Goal: Check status: Check status

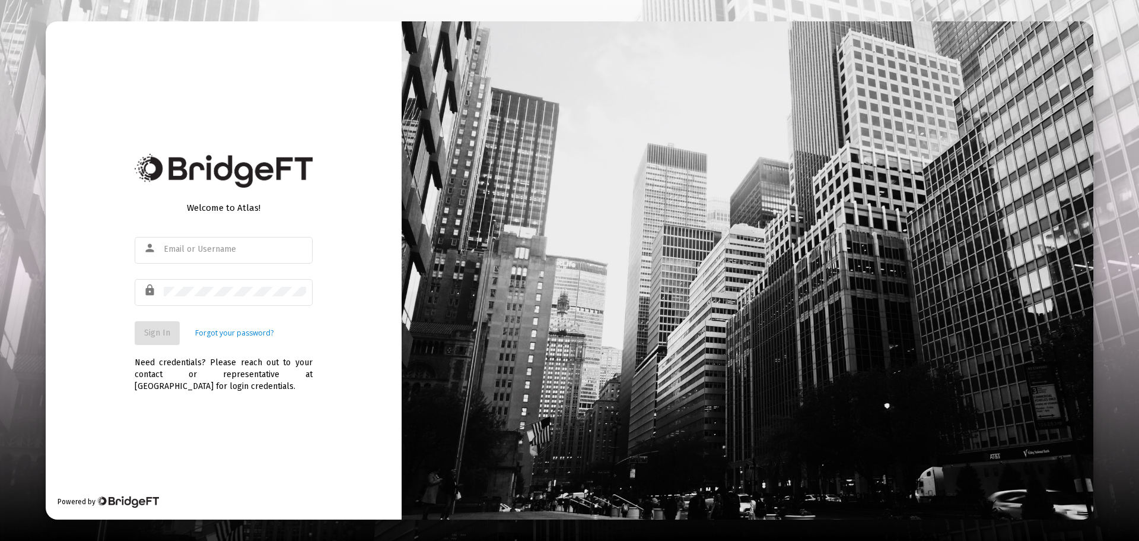
type input "andrew@behlwealth.com"
click at [154, 330] on span "Sign In" at bounding box center [157, 333] width 26 height 10
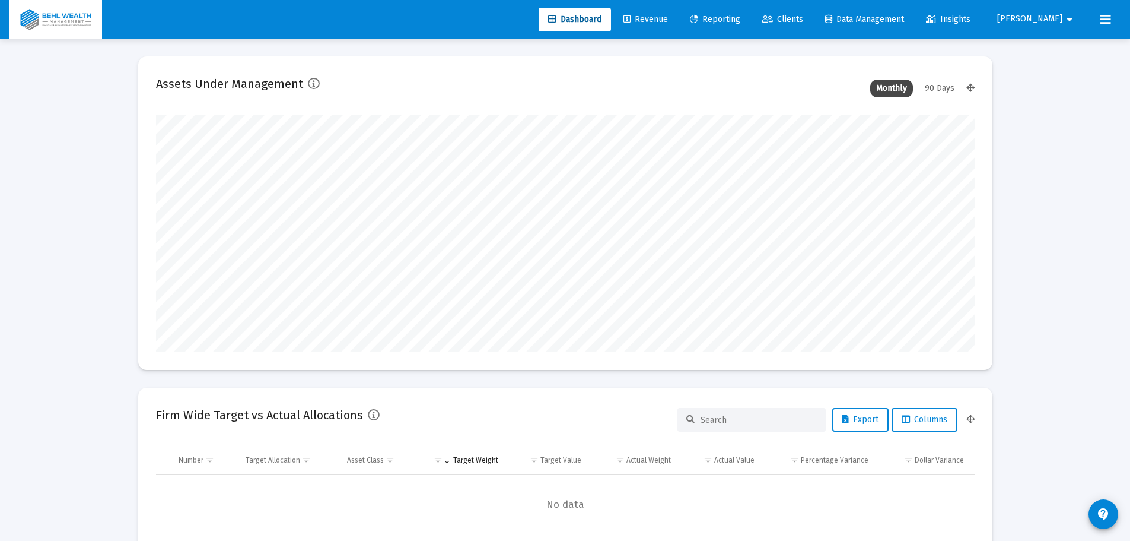
scroll to position [237, 441]
type input "2025-08-11"
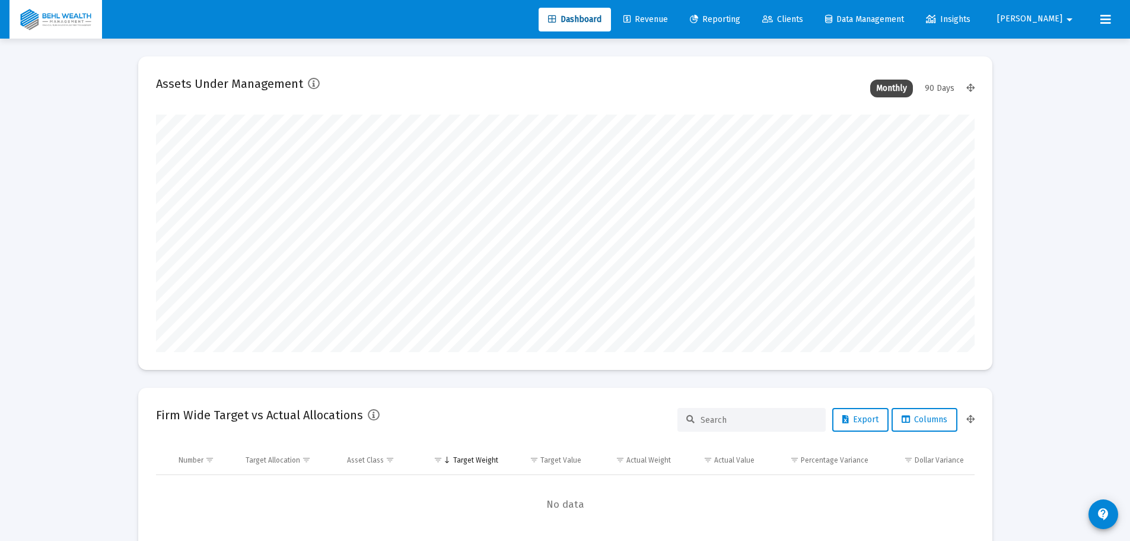
click at [740, 20] on span "Reporting" at bounding box center [715, 19] width 50 height 10
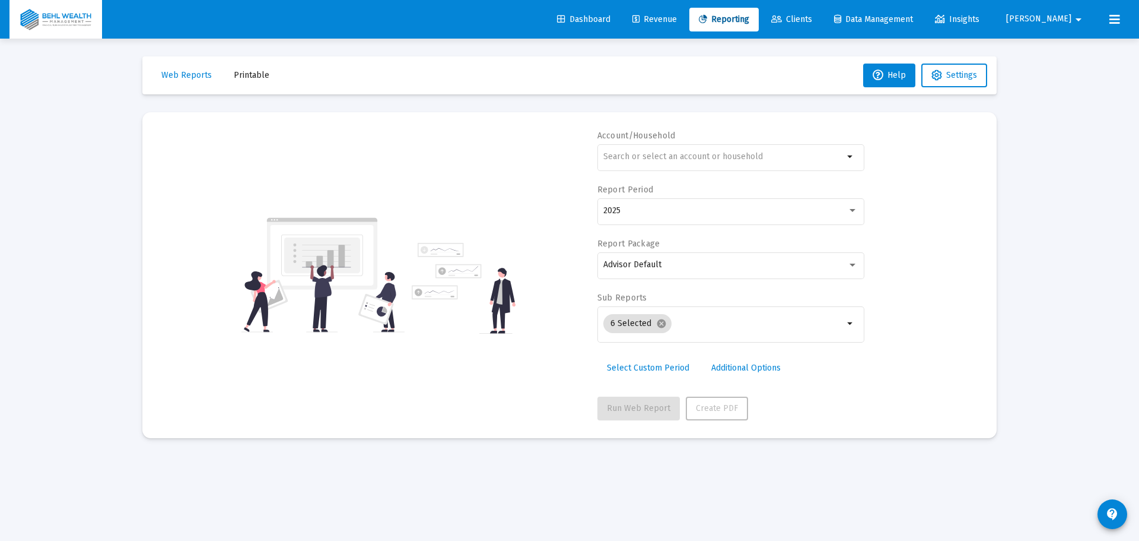
click at [671, 141] on div "Account/Household arrow_drop_down" at bounding box center [730, 157] width 267 height 54
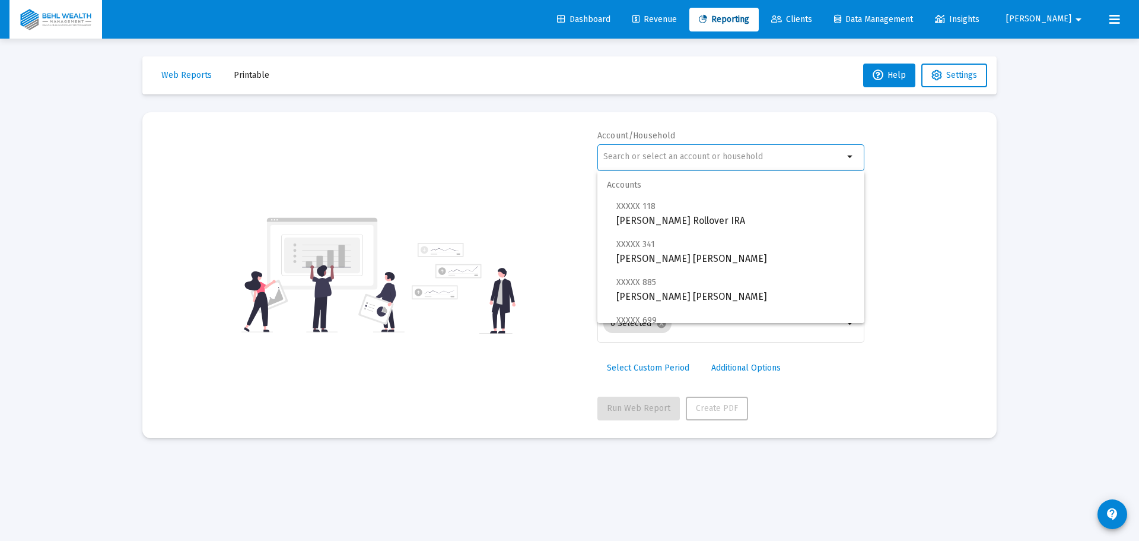
click at [663, 154] on input "text" at bounding box center [723, 156] width 240 height 9
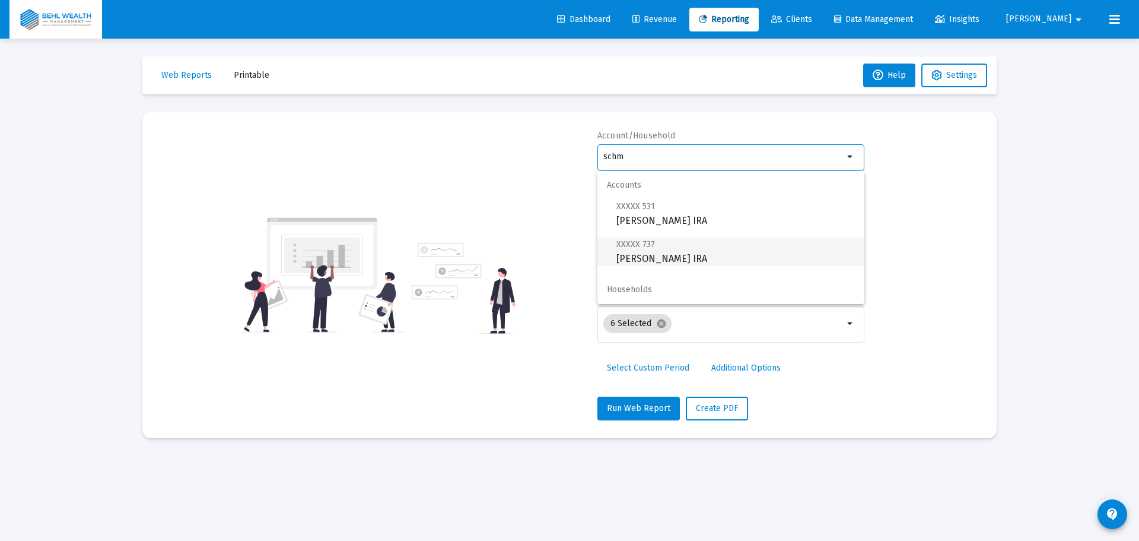
click at [698, 260] on span "XXXXX 737 Debra Schmeling IRA" at bounding box center [735, 251] width 239 height 29
type input "Debra Schmeling IRA"
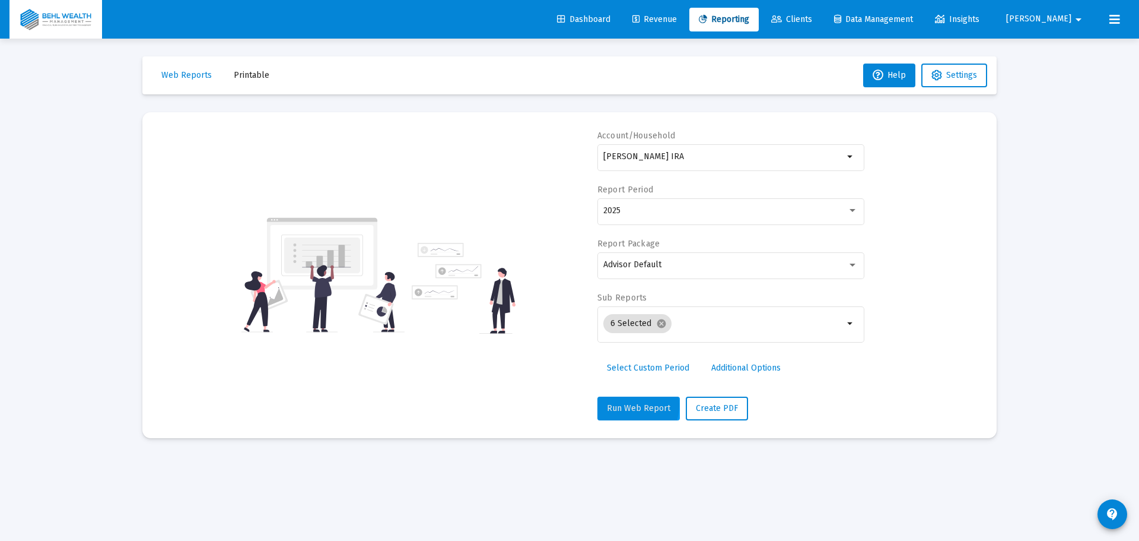
click at [625, 405] on span "Run Web Report" at bounding box center [638, 408] width 63 height 10
select select "View all"
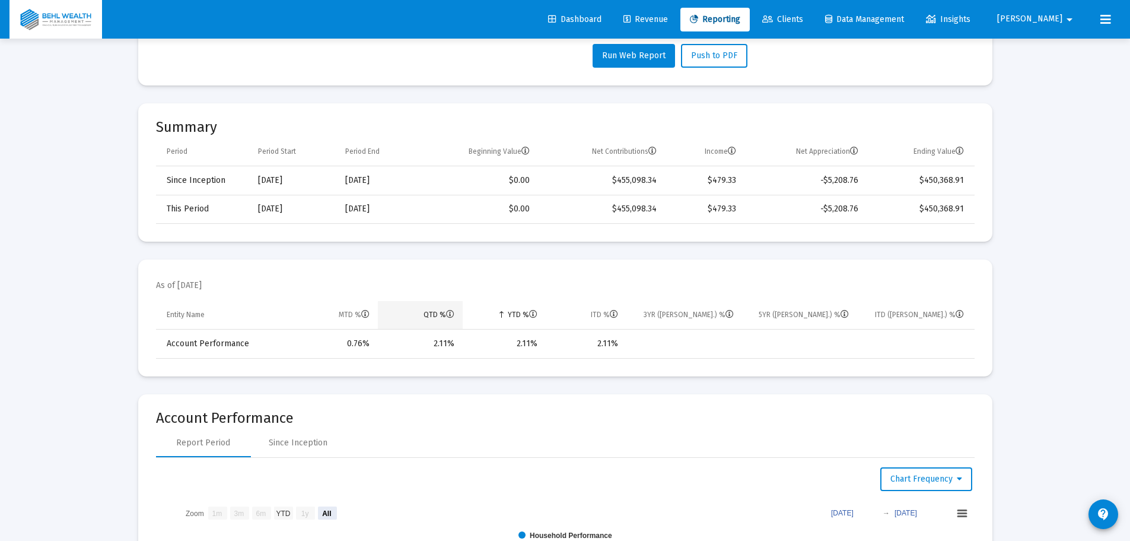
scroll to position [356, 0]
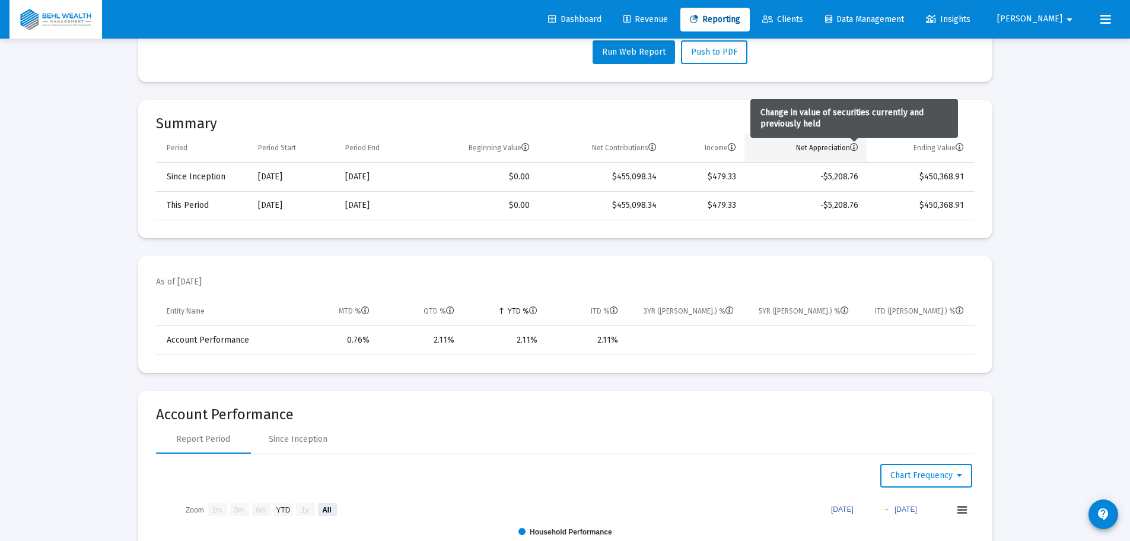
click at [857, 148] on icon "Column Net Appreciation" at bounding box center [854, 148] width 8 height 8
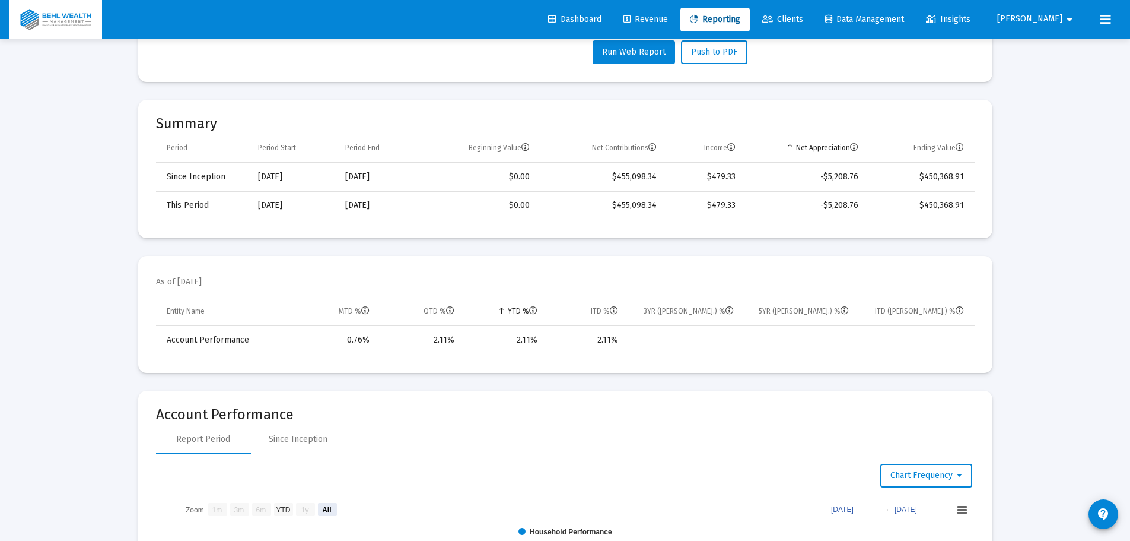
click at [857, 148] on icon "Column Net Appreciation" at bounding box center [854, 148] width 8 height 8
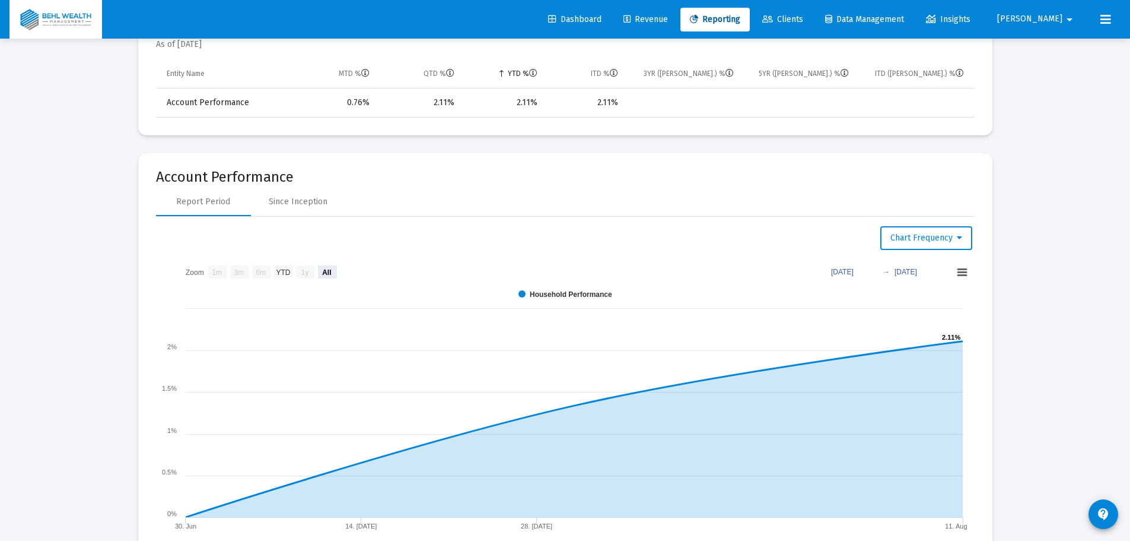
scroll to position [178, 0]
